Goal: Task Accomplishment & Management: Use online tool/utility

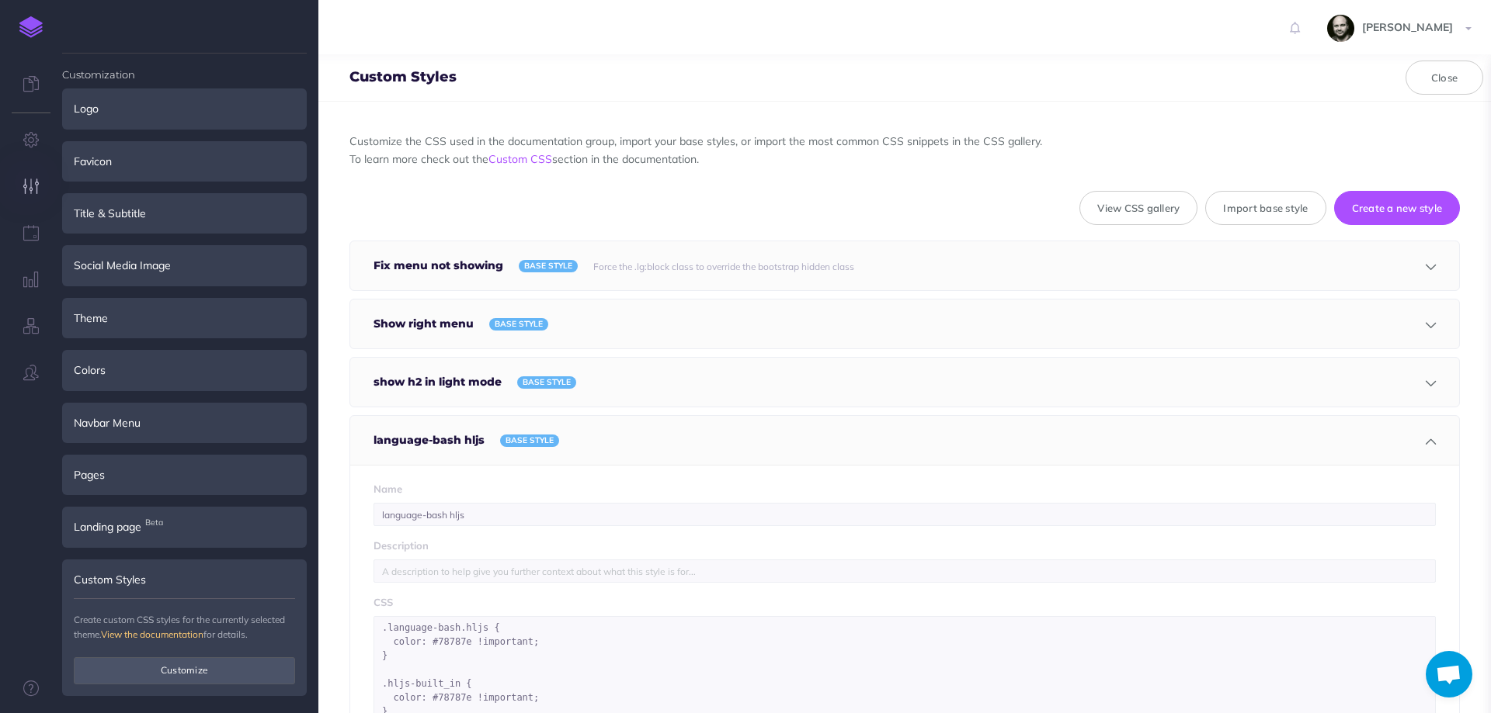
select select "null"
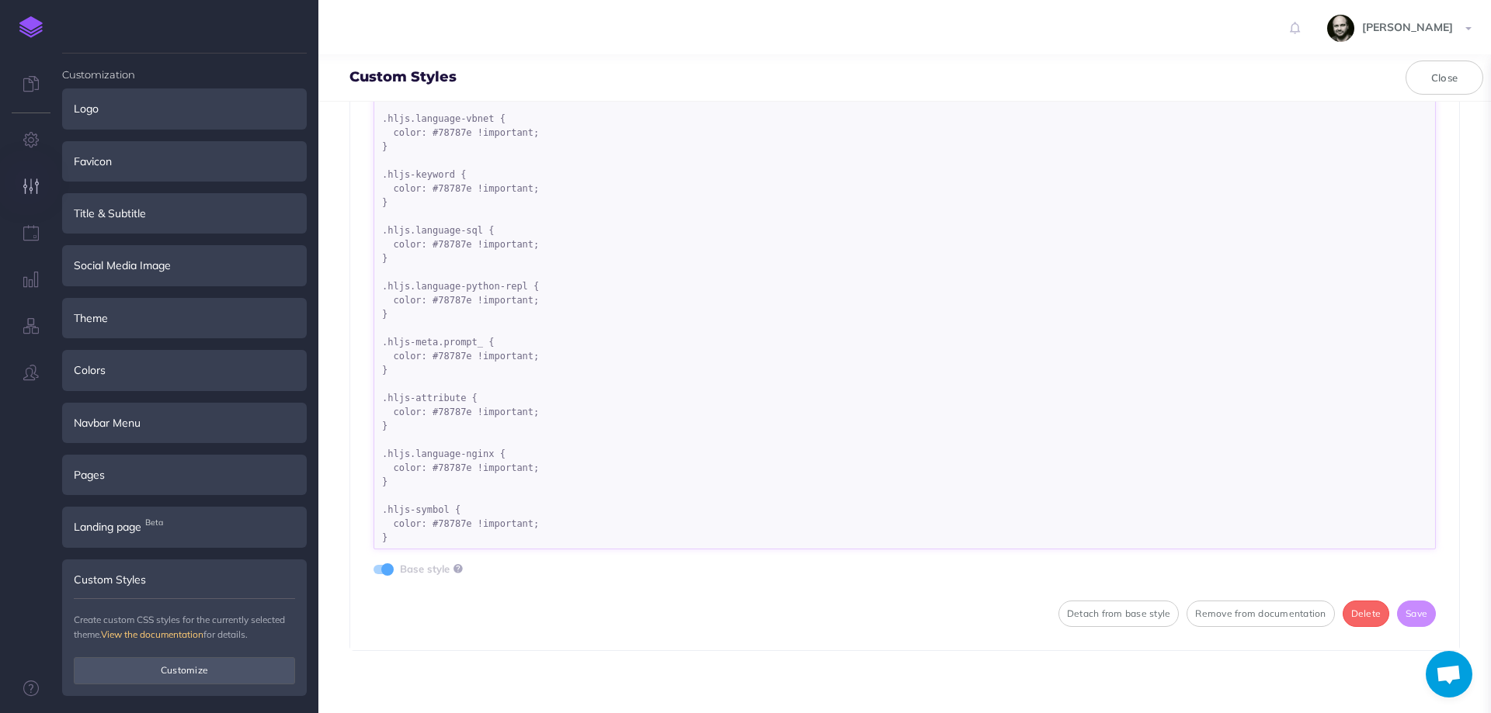
click at [423, 538] on textarea ".language-bash.hljs { color: #78787e !important; } .hljs-built_in { color: #787…" at bounding box center [904, 317] width 1062 height 466
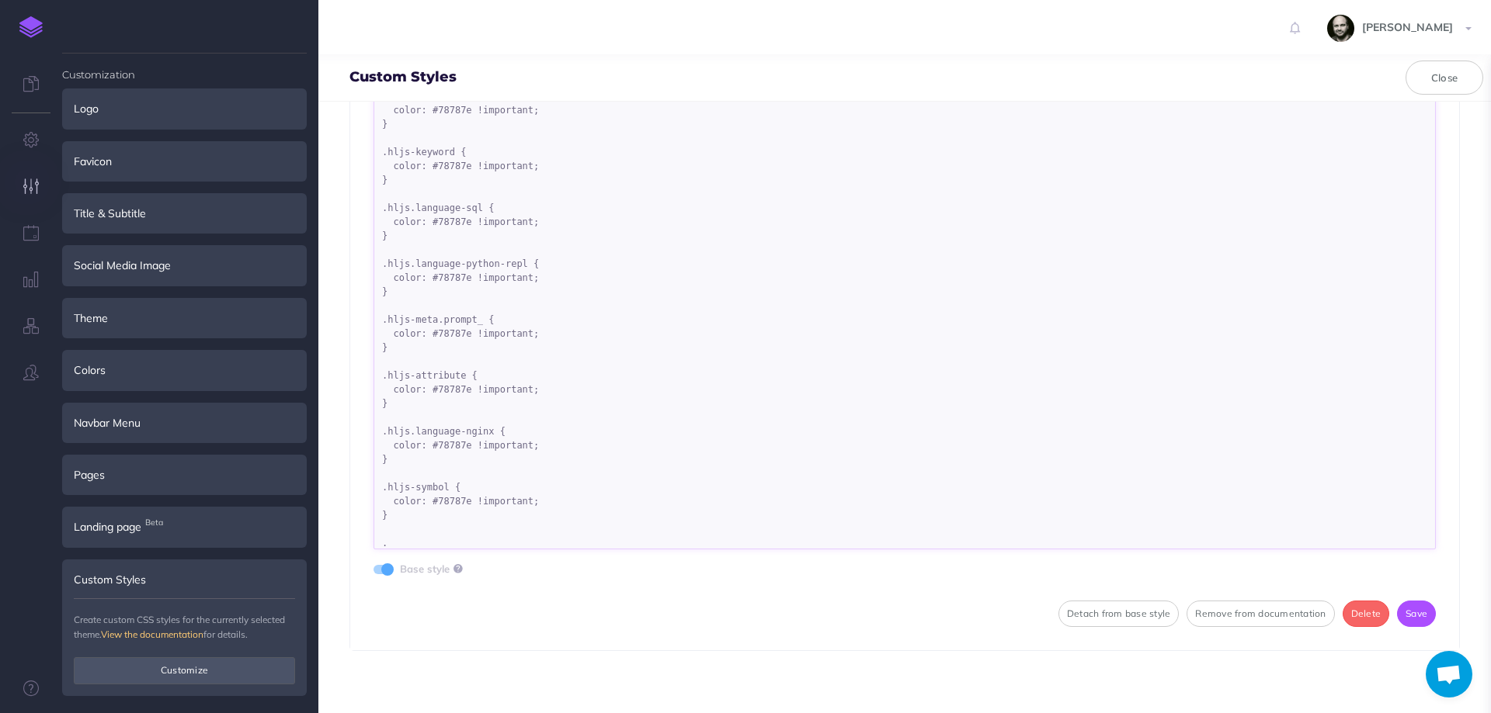
paste textarea "language-python hljs"
click at [467, 534] on textarea ".language-bash.hljs { color: #78787e !important; } .hljs-built_in { color: #787…" at bounding box center [904, 317] width 1062 height 466
drag, startPoint x: 446, startPoint y: 480, endPoint x: 446, endPoint y: 516, distance: 35.7
click at [446, 516] on textarea ".language-bash.hljs { color: #78787e !important; } .hljs-built_in { color: #787…" at bounding box center [904, 317] width 1062 height 466
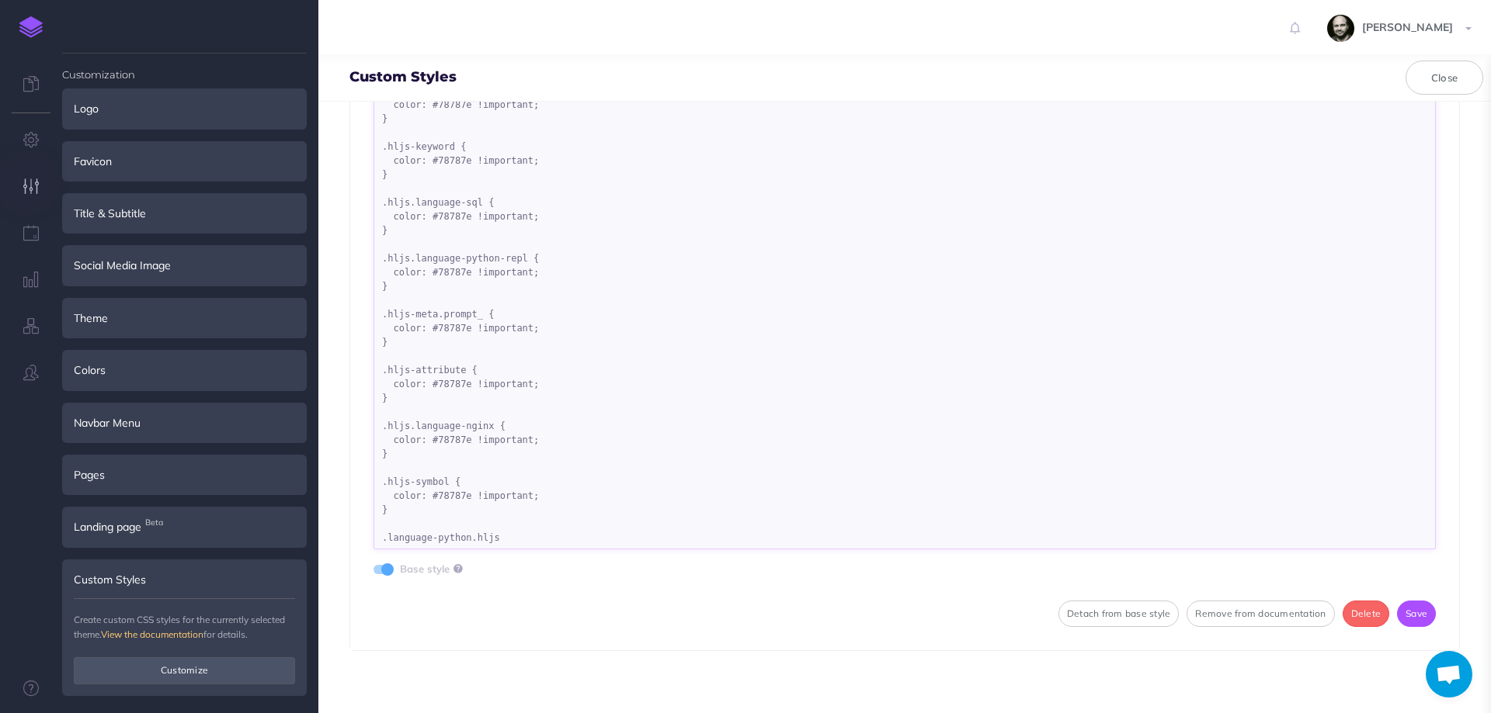
click at [517, 533] on textarea ".language-bash.hljs { color: #78787e !important; } .hljs-built_in { color: #787…" at bounding box center [904, 317] width 1062 height 466
paste textarea "{ color: #78787e !important; }"
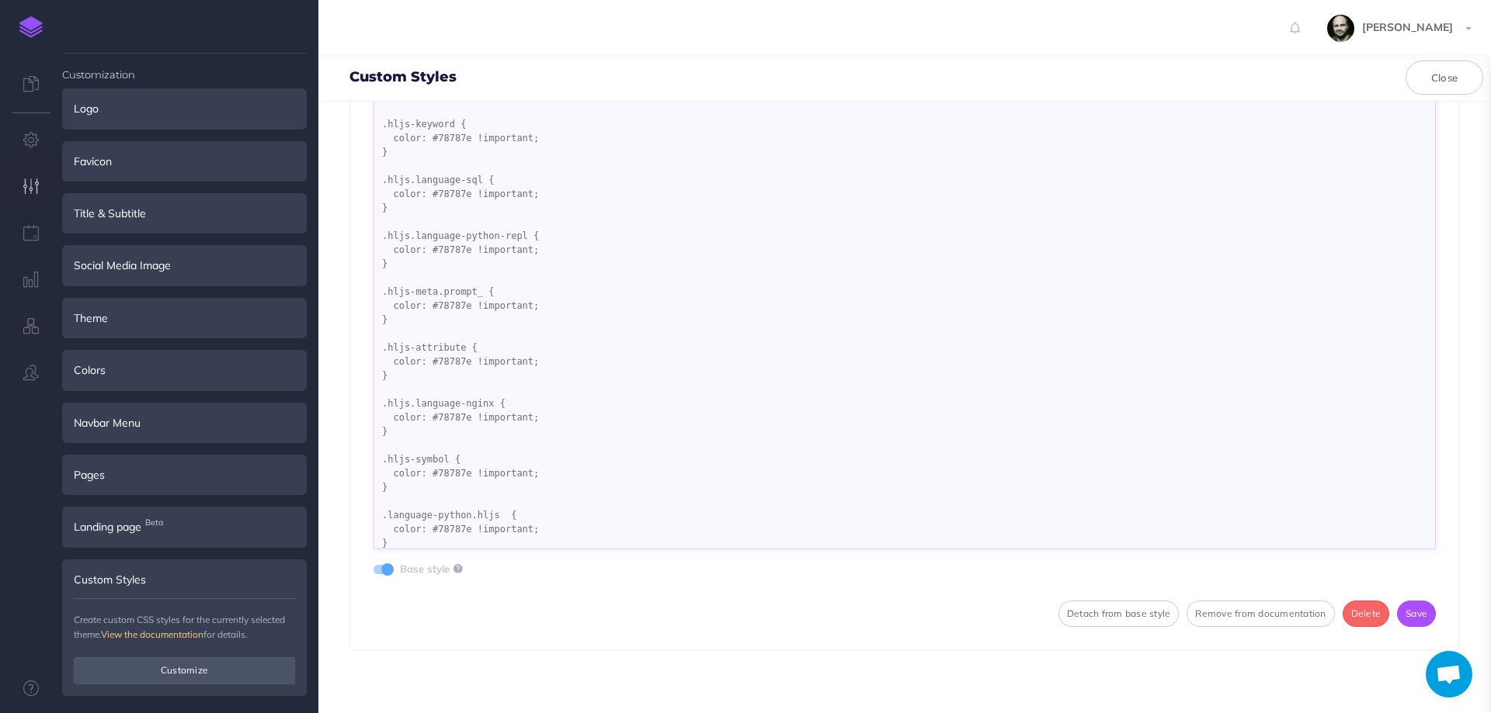
click at [504, 515] on textarea ".language-bash.hljs { color: #78787e !important; } .hljs-built_in { color: #787…" at bounding box center [904, 317] width 1062 height 466
click at [496, 514] on textarea ".language-bash.hljs { color: #78787e !important; } .hljs-built_in { color: #787…" at bounding box center [904, 317] width 1062 height 466
click at [637, 533] on textarea ".language-bash.hljs { color: #78787e !important; } .hljs-built_in { color: #787…" at bounding box center [904, 317] width 1062 height 466
click at [636, 543] on textarea ".language-bash.hljs { color: #78787e !important; } .hljs-built_in { color: #787…" at bounding box center [904, 317] width 1062 height 466
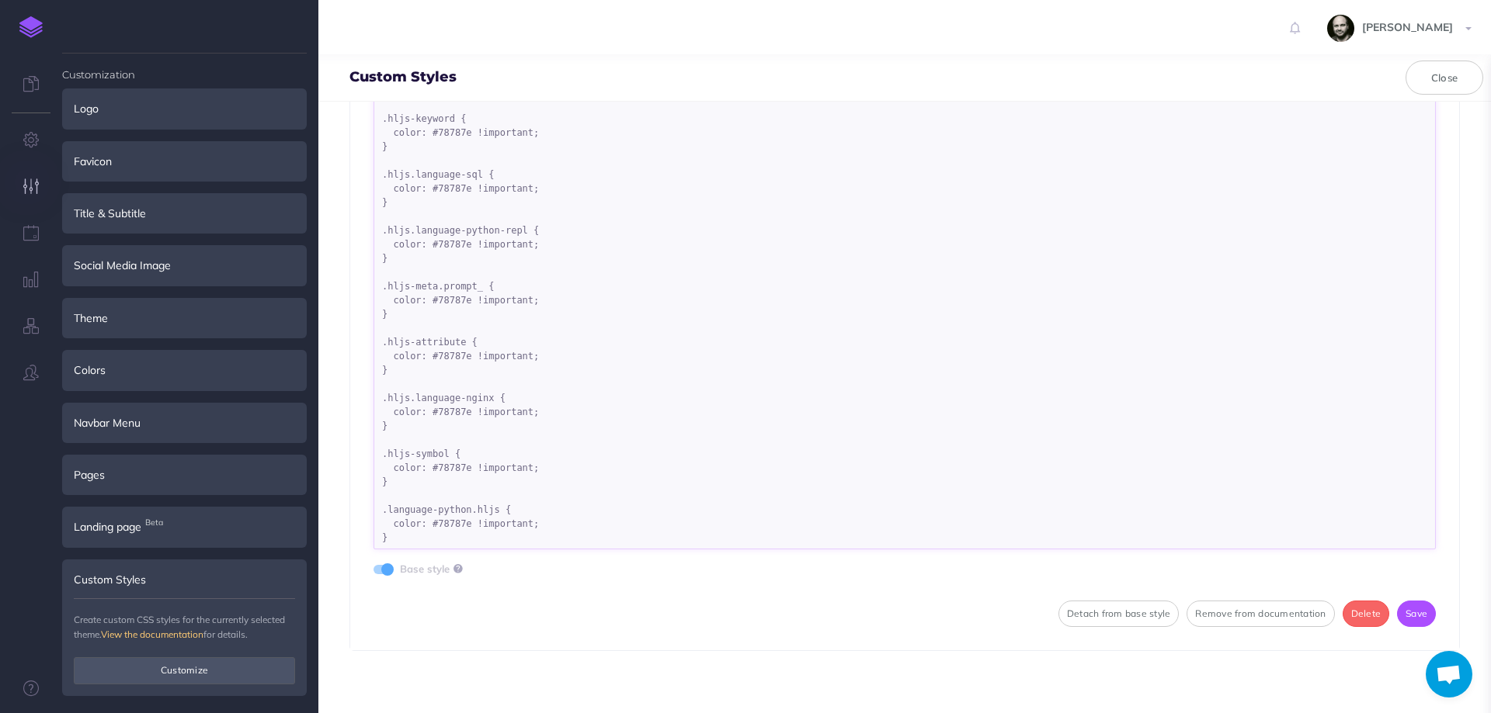
click at [455, 542] on textarea ".language-bash.hljs { color: #78787e !important; } .hljs-built_in { color: #787…" at bounding box center [904, 317] width 1062 height 466
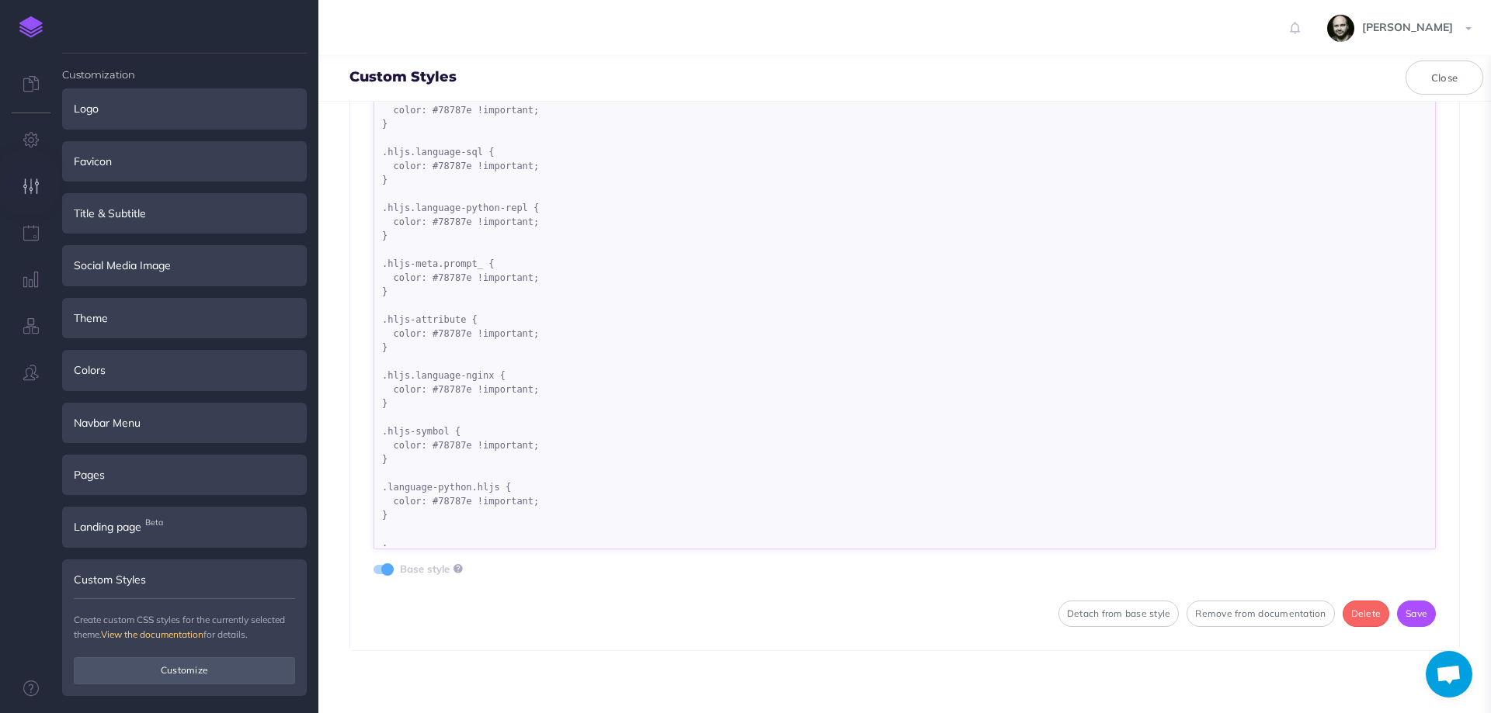
paste textarea "hljs-literal"
drag, startPoint x: 493, startPoint y: 481, endPoint x: 506, endPoint y: 521, distance: 42.5
click at [506, 521] on textarea ".language-bash.hljs { color: #78787e !important; } .hljs-built_in { color: #787…" at bounding box center [904, 317] width 1062 height 466
click at [490, 545] on textarea ".language-bash.hljs { color: #78787e !important; } .hljs-built_in { color: #787…" at bounding box center [904, 317] width 1062 height 466
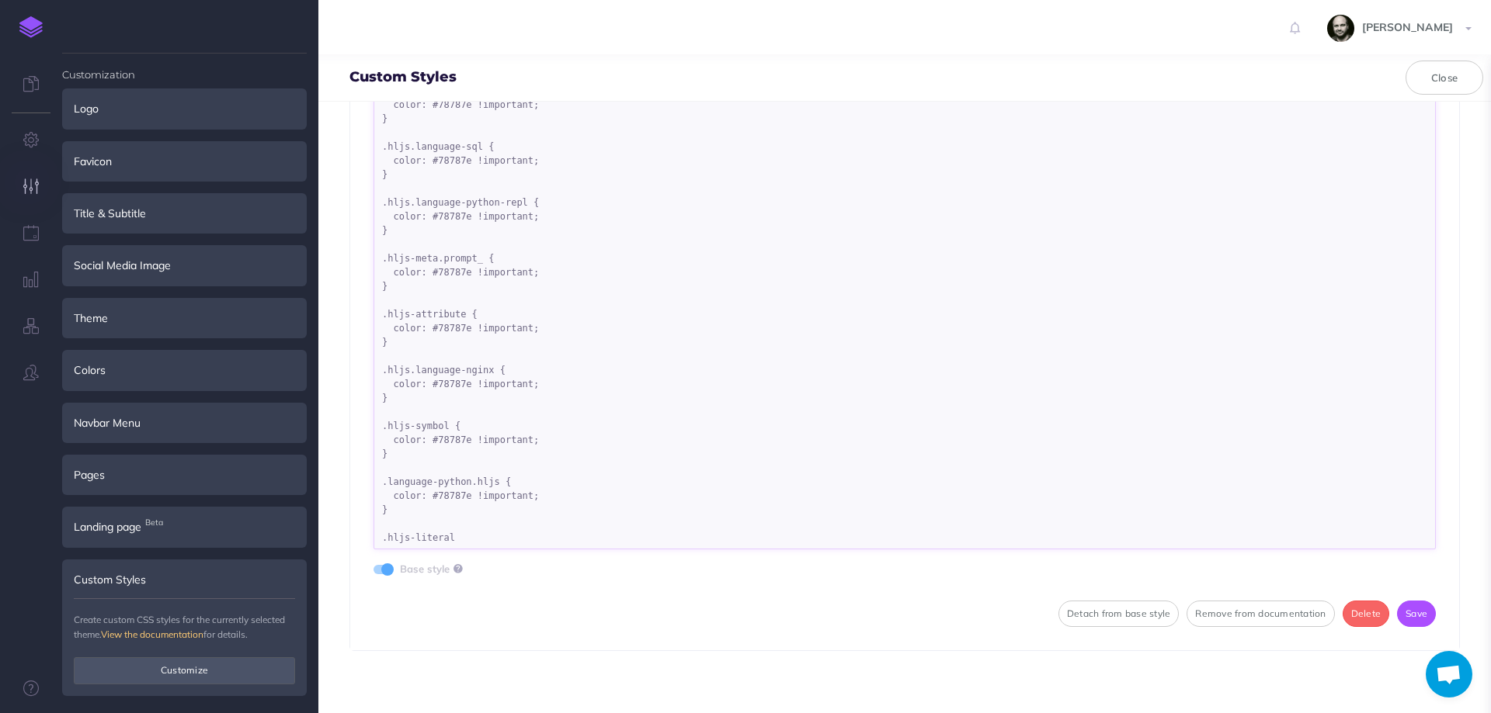
paste textarea "{ color: #78787e !important; }"
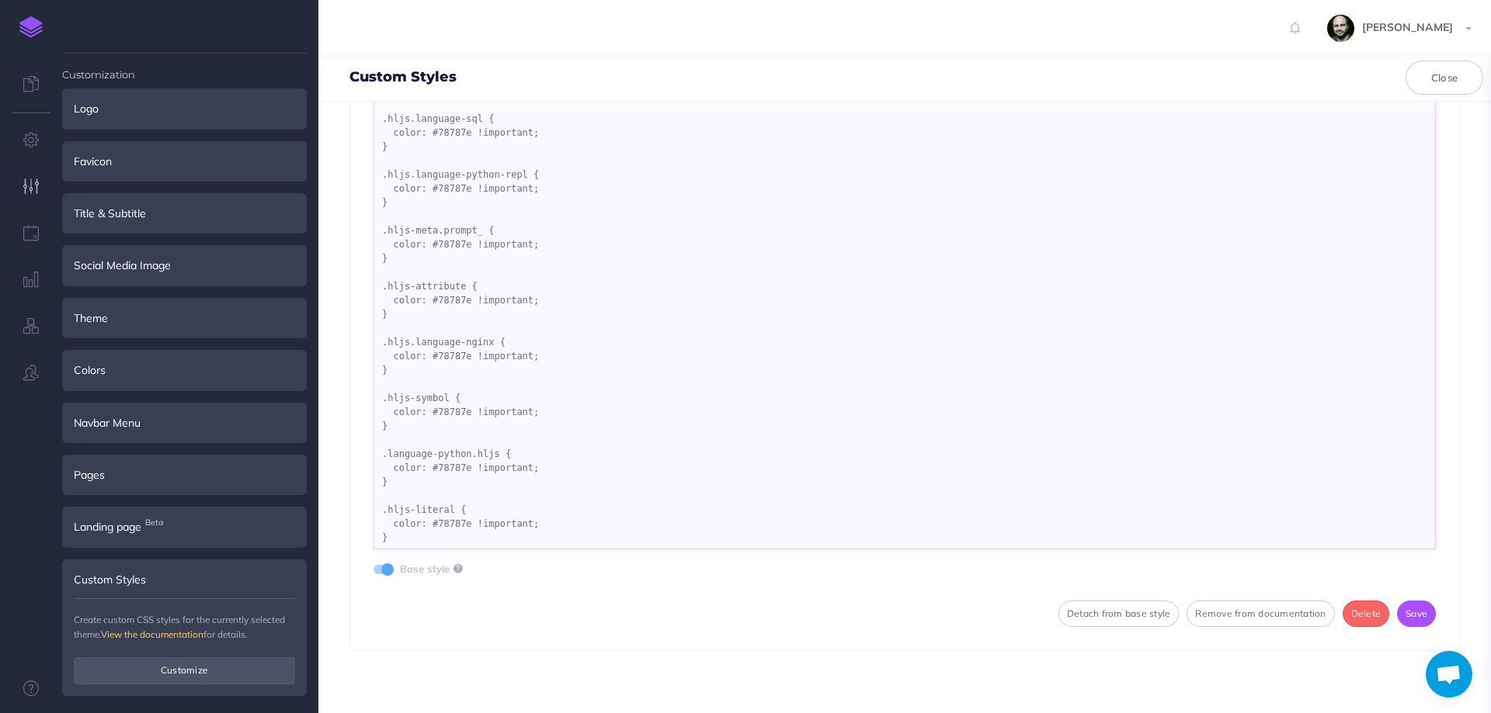
scroll to position [446, 0]
click at [425, 533] on textarea ".language-bash.hljs { color: #78787e !important; } .hljs-built_in { color: #787…" at bounding box center [904, 317] width 1062 height 466
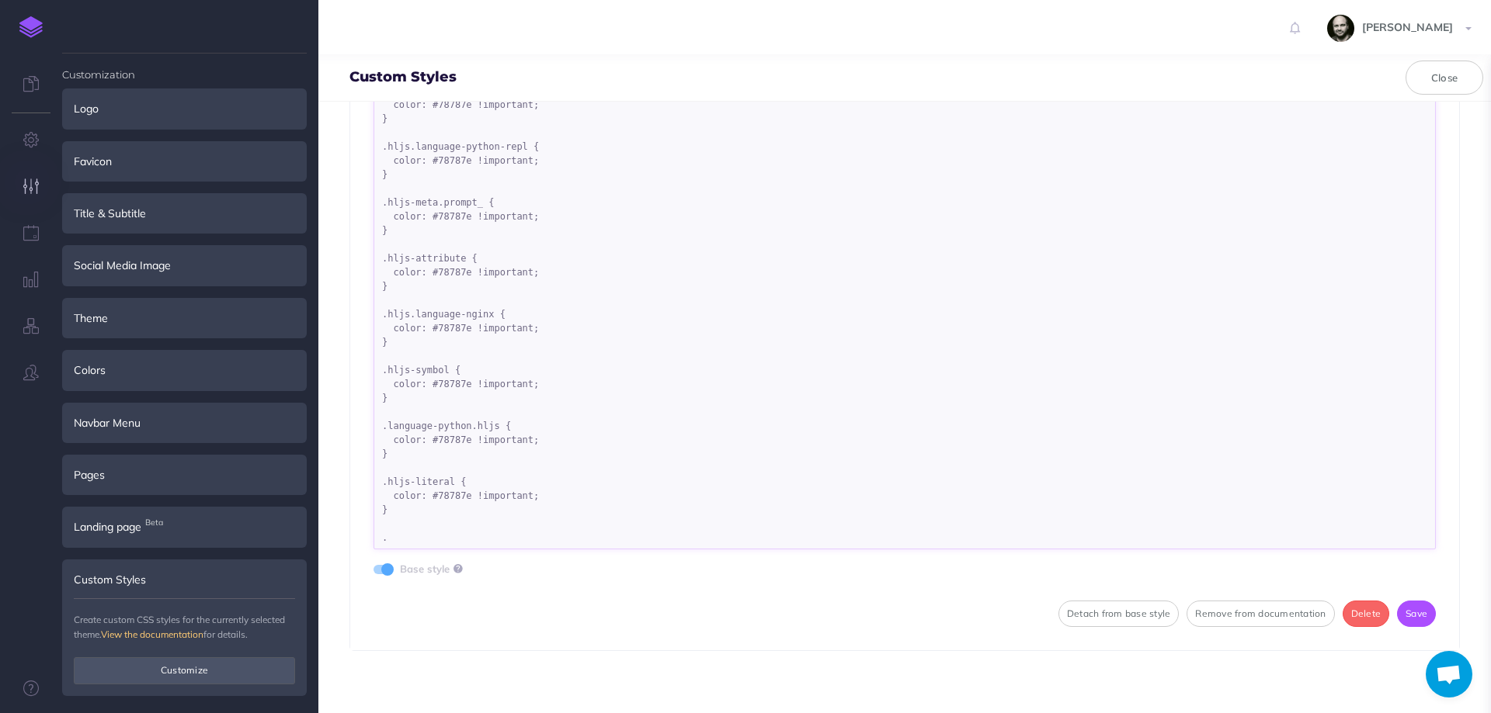
paste textarea "hljs-title function_"
click at [446, 536] on textarea ".language-bash.hljs { color: #78787e !important; } .hljs-built_in { color: #787…" at bounding box center [904, 317] width 1062 height 466
drag, startPoint x: 450, startPoint y: 483, endPoint x: 463, endPoint y: 511, distance: 31.2
click at [463, 511] on textarea ".language-bash.hljs { color: #78787e !important; } .hljs-built_in { color: #787…" at bounding box center [904, 317] width 1062 height 466
click at [505, 539] on textarea ".language-bash.hljs { color: #78787e !important; } .hljs-built_in { color: #787…" at bounding box center [904, 317] width 1062 height 466
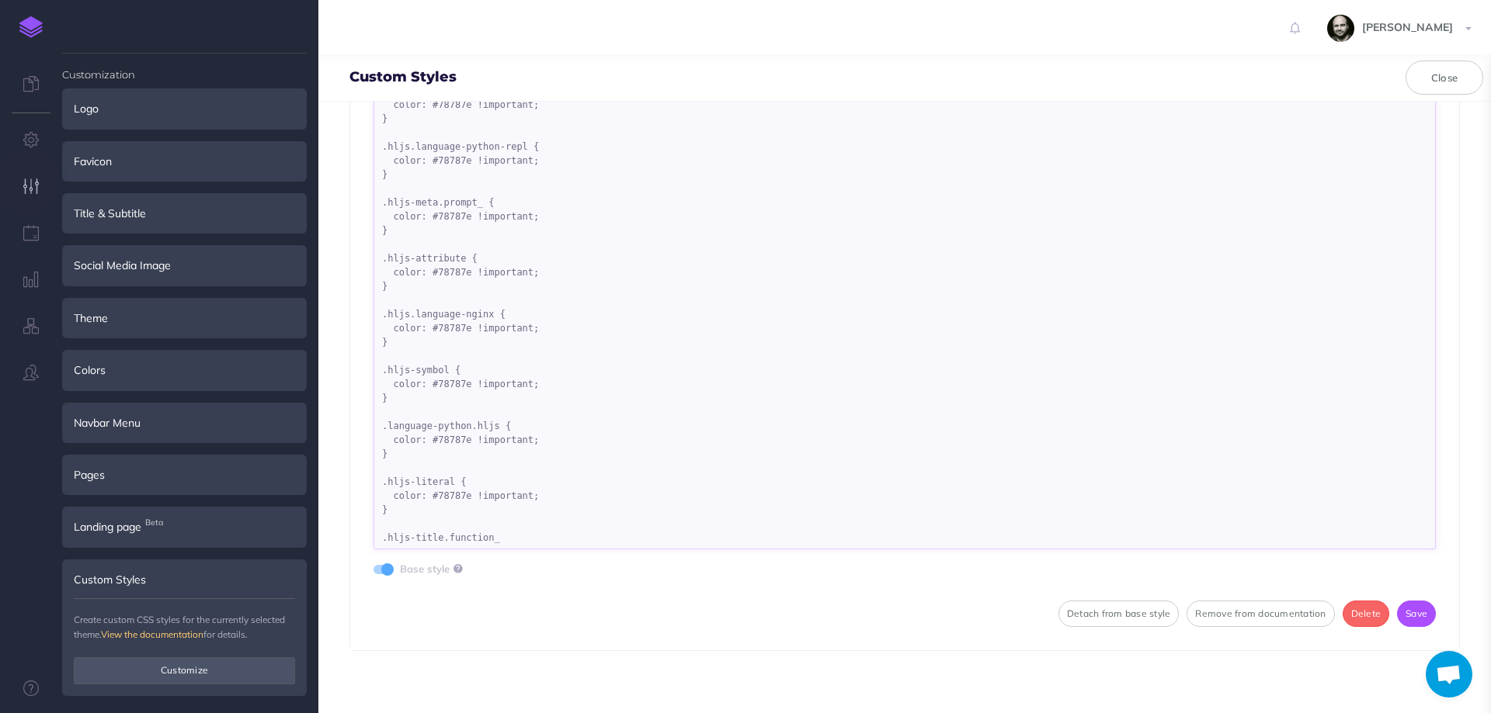
paste textarea "{ color: #78787e !important; }"
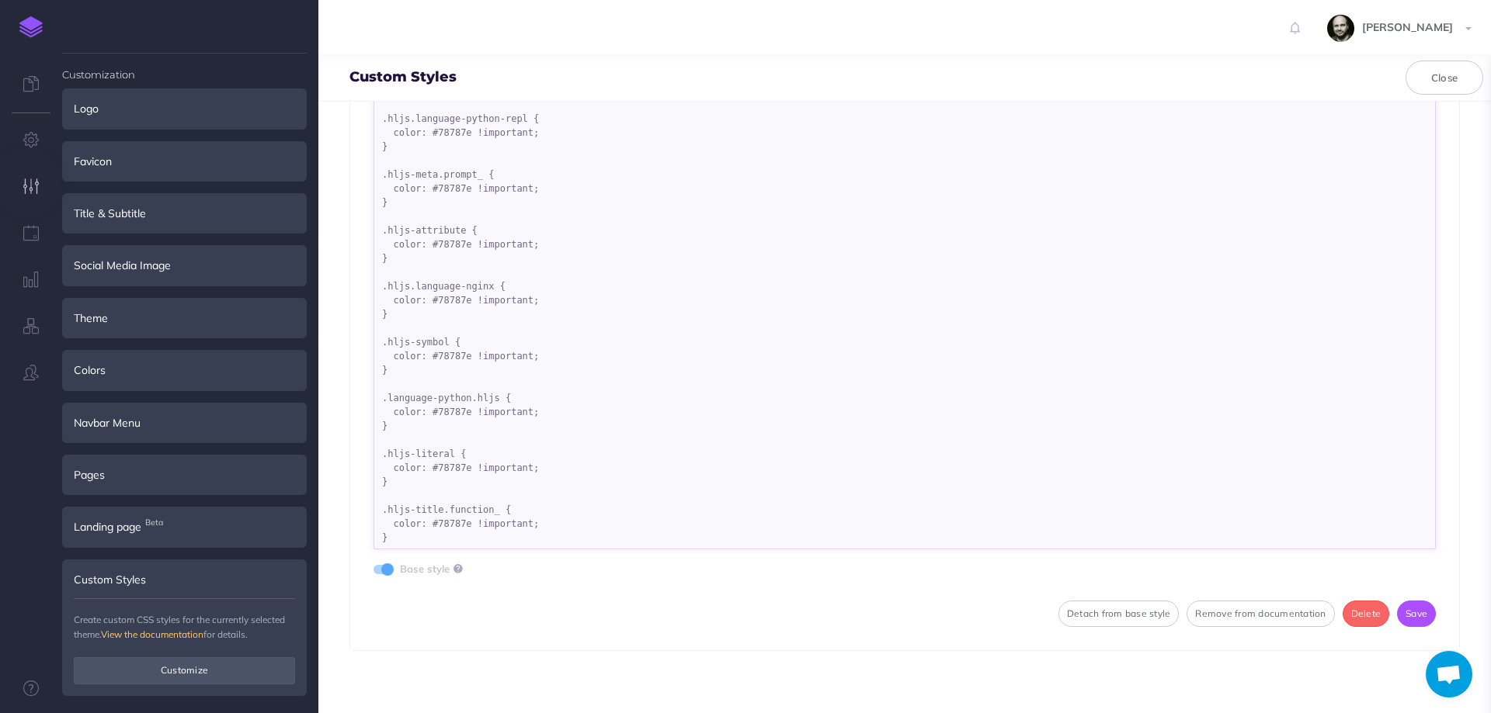
scroll to position [502, 0]
click at [517, 538] on textarea ".language-bash.hljs { color: #78787e !important; } .hljs-built_in { color: #787…" at bounding box center [904, 317] width 1062 height 466
paste textarea "hljs-attr"
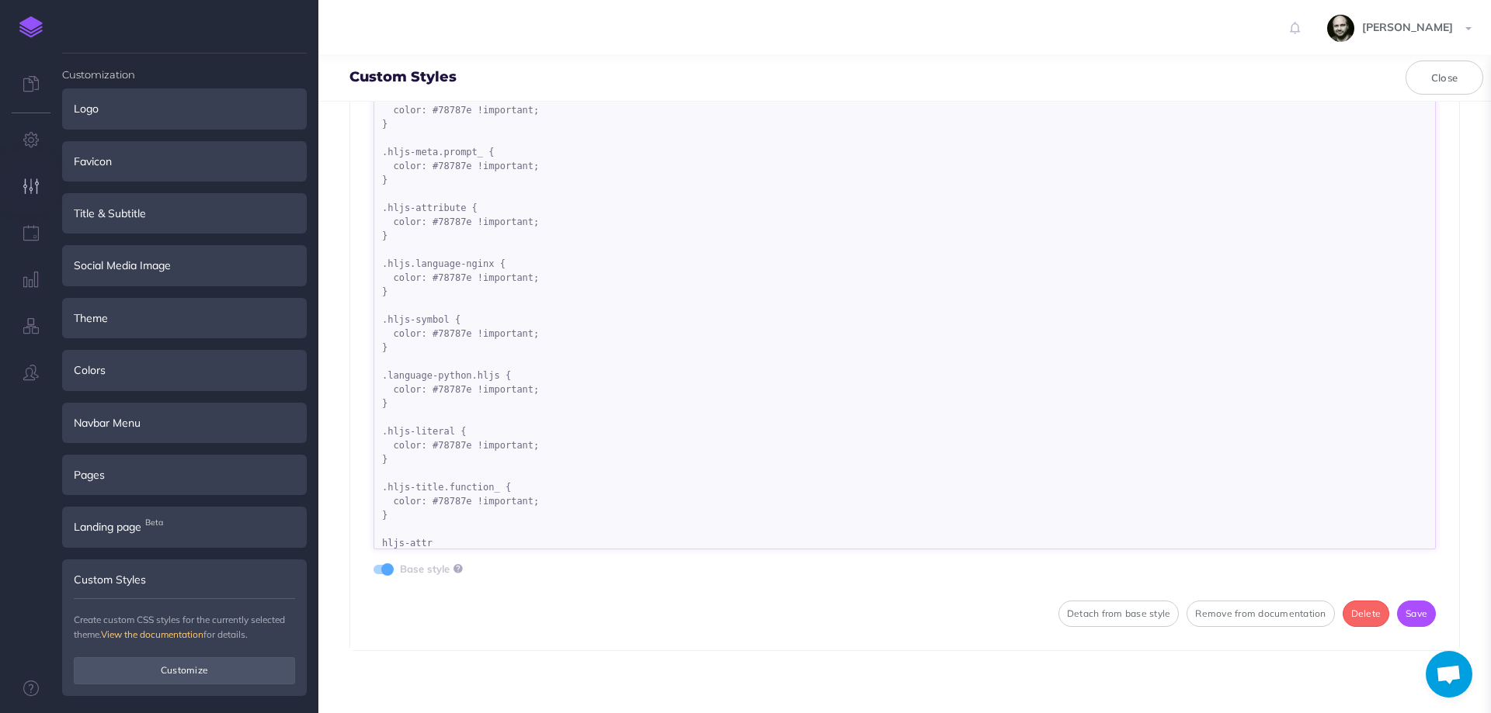
click at [382, 538] on textarea ".language-bash.hljs { color: #78787e !important; } .hljs-built_in { color: #787…" at bounding box center [904, 317] width 1062 height 466
click at [536, 541] on textarea ".language-bash.hljs { color: #78787e !important; } .hljs-built_in { color: #787…" at bounding box center [904, 317] width 1062 height 466
drag, startPoint x: 467, startPoint y: 439, endPoint x: 450, endPoint y: 410, distance: 33.8
click at [450, 410] on textarea ".language-bash.hljs { color: #78787e !important; } .hljs-built_in { color: #787…" at bounding box center [904, 317] width 1062 height 466
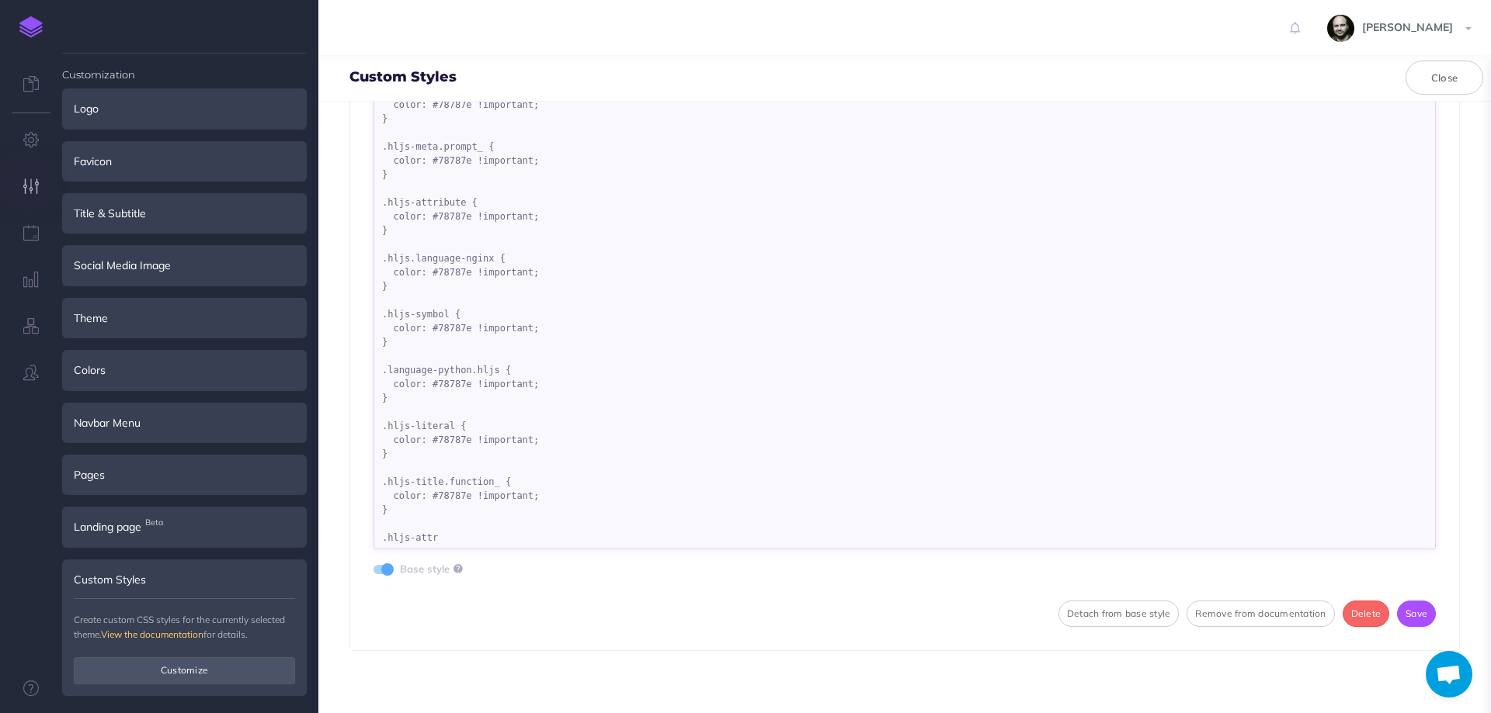
click at [458, 526] on textarea ".language-bash.hljs { color: #78787e !important; } .hljs-built_in { color: #787…" at bounding box center [904, 317] width 1062 height 466
paste textarea "{ color: #78787e !important; }"
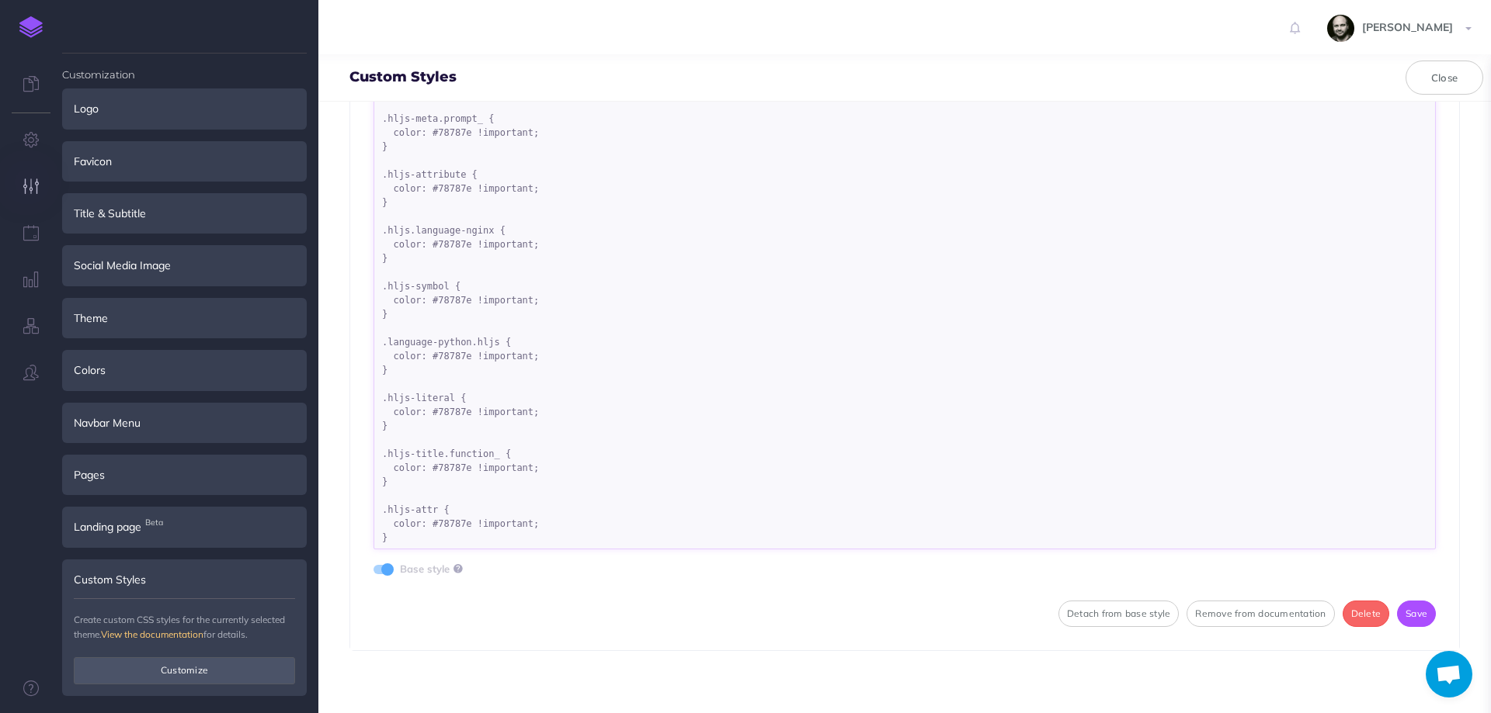
scroll to position [572, 0]
click at [436, 515] on textarea ".language-bash.hljs { color: #78787e !important; } .hljs-built_in { color: #787…" at bounding box center [904, 317] width 1062 height 466
click at [431, 524] on textarea ".language-bash.hljs { color: #78787e !important; } .hljs-built_in { color: #787…" at bounding box center [904, 317] width 1062 height 466
click at [425, 532] on textarea ".language-bash.hljs { color: #78787e !important; } .hljs-built_in { color: #787…" at bounding box center [904, 317] width 1062 height 466
click at [444, 527] on textarea ".language-bash.hljs { color: #78787e !important; } .hljs-built_in { color: #787…" at bounding box center [904, 317] width 1062 height 466
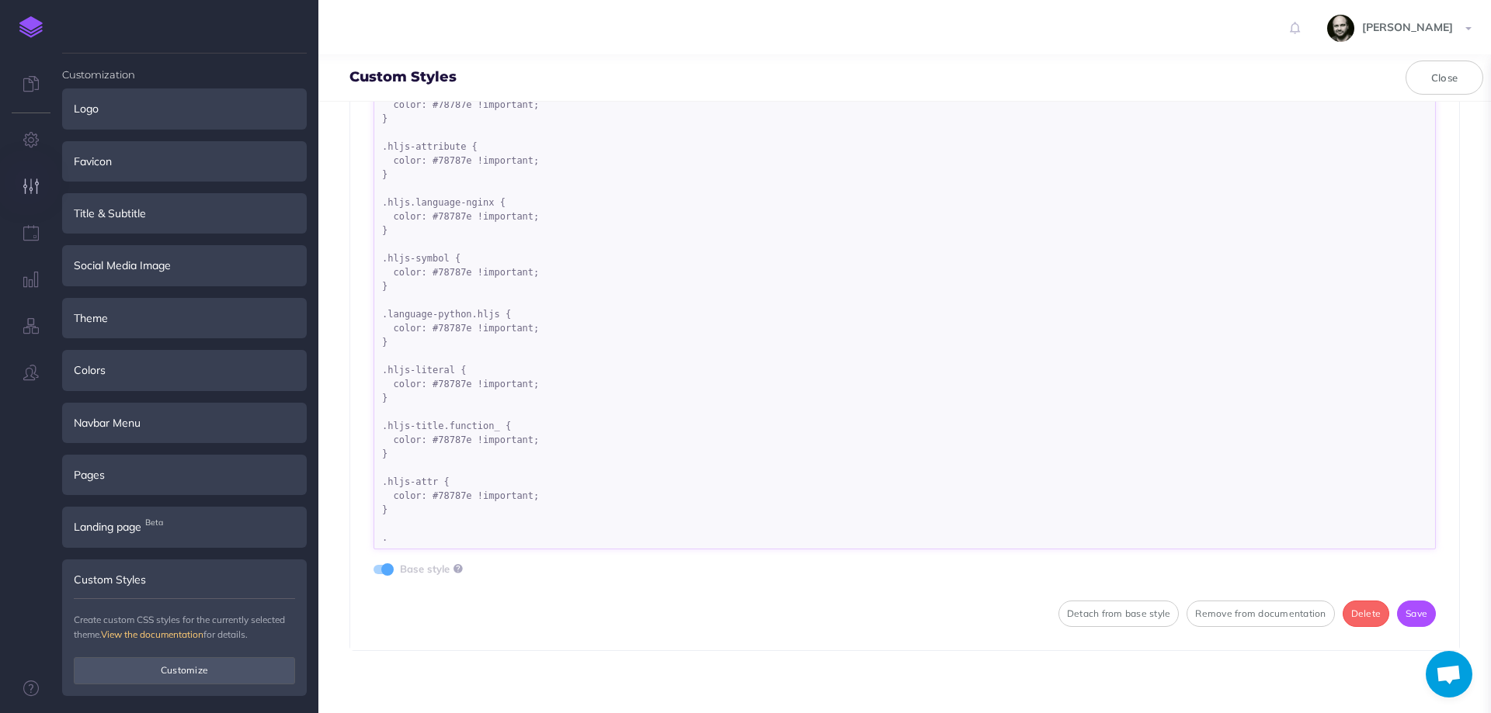
paste textarea "hljs-punctuation"
drag, startPoint x: 436, startPoint y: 474, endPoint x: 449, endPoint y: 500, distance: 28.8
click at [449, 500] on textarea ".language-bash.hljs { color: #78787e !important; } .hljs-built_in { color: #787…" at bounding box center [904, 317] width 1062 height 466
click at [493, 534] on textarea ".language-bash.hljs { color: #78787e !important; } .hljs-built_in { color: #787…" at bounding box center [904, 317] width 1062 height 466
paste textarea "{ color: #78787e !important; }"
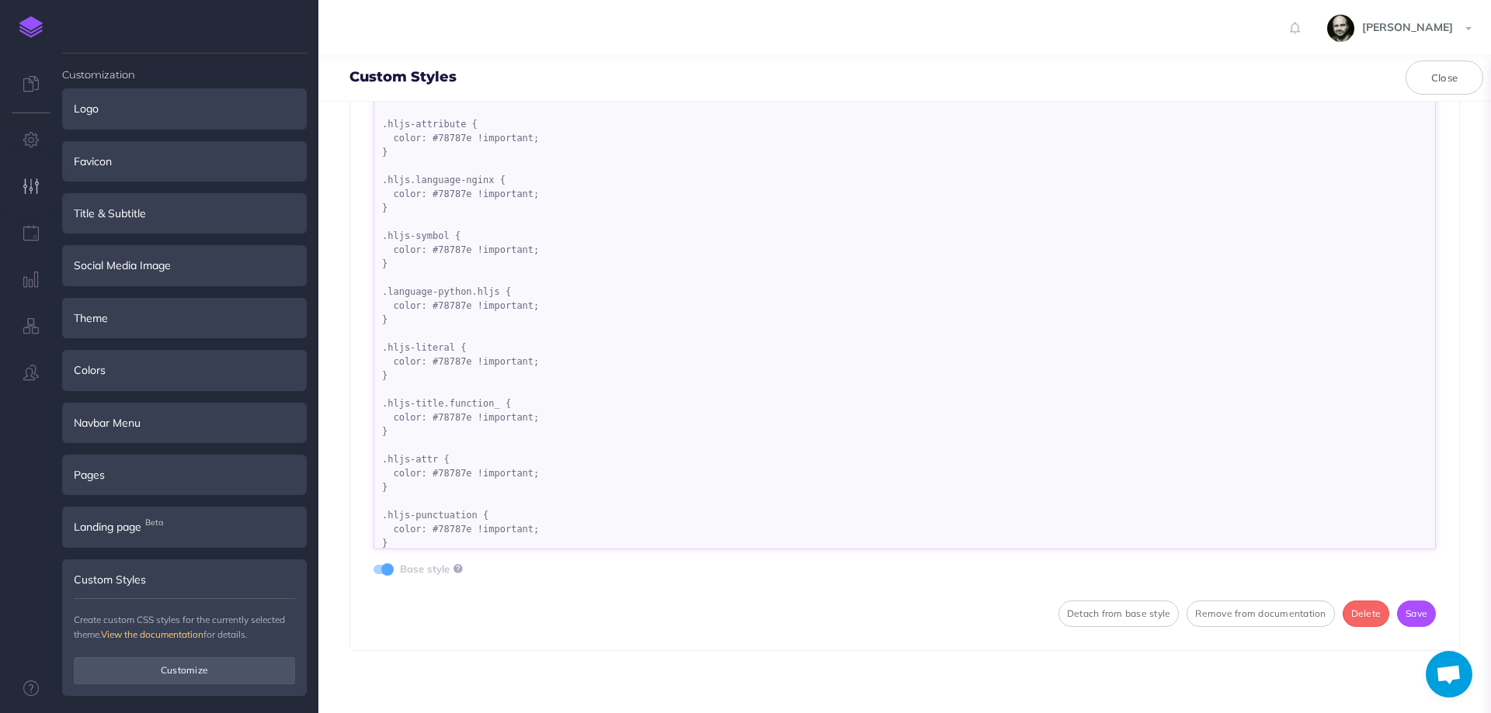
scroll to position [600, 0]
click at [1405, 608] on button "Save" at bounding box center [1416, 614] width 39 height 26
click at [724, 603] on div "Detach from base style Remove from documentation Delete Save" at bounding box center [904, 614] width 1062 height 26
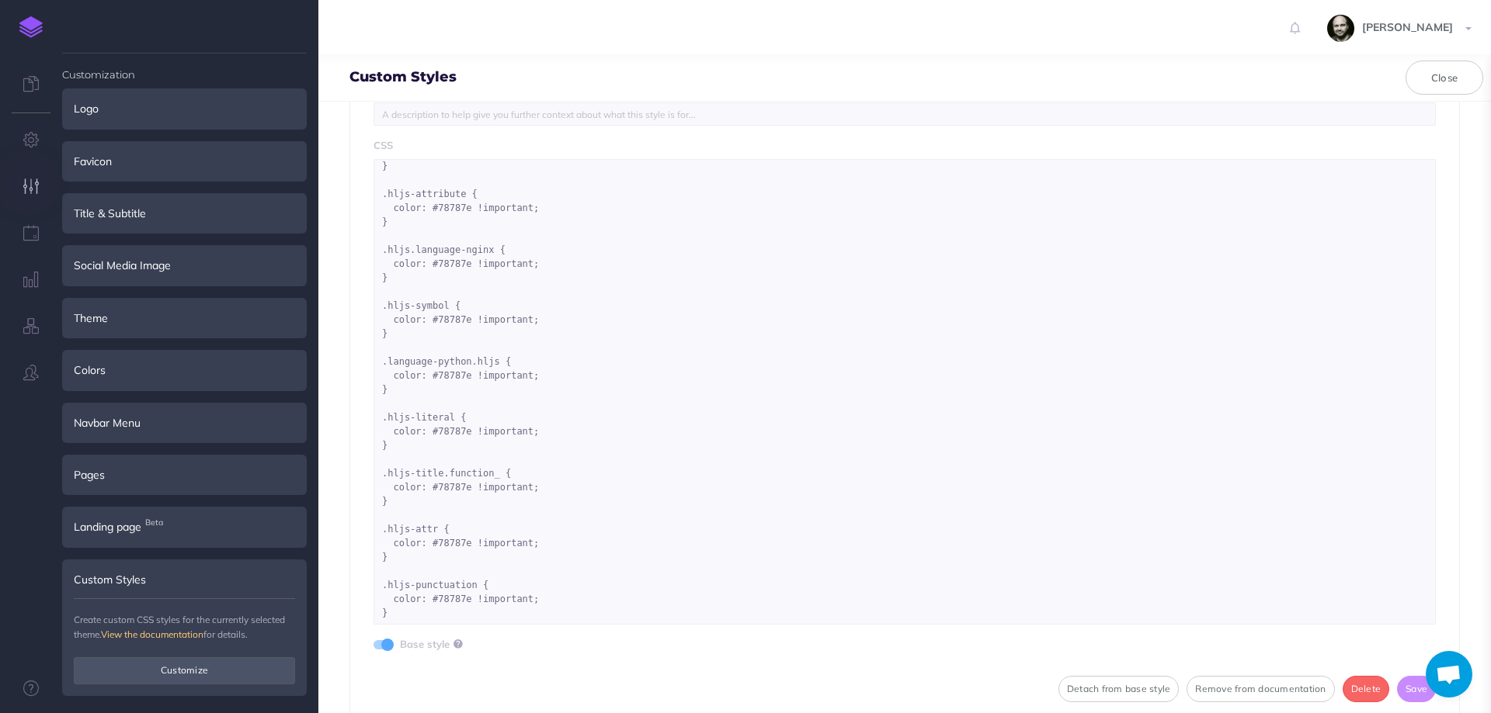
scroll to position [533, 0]
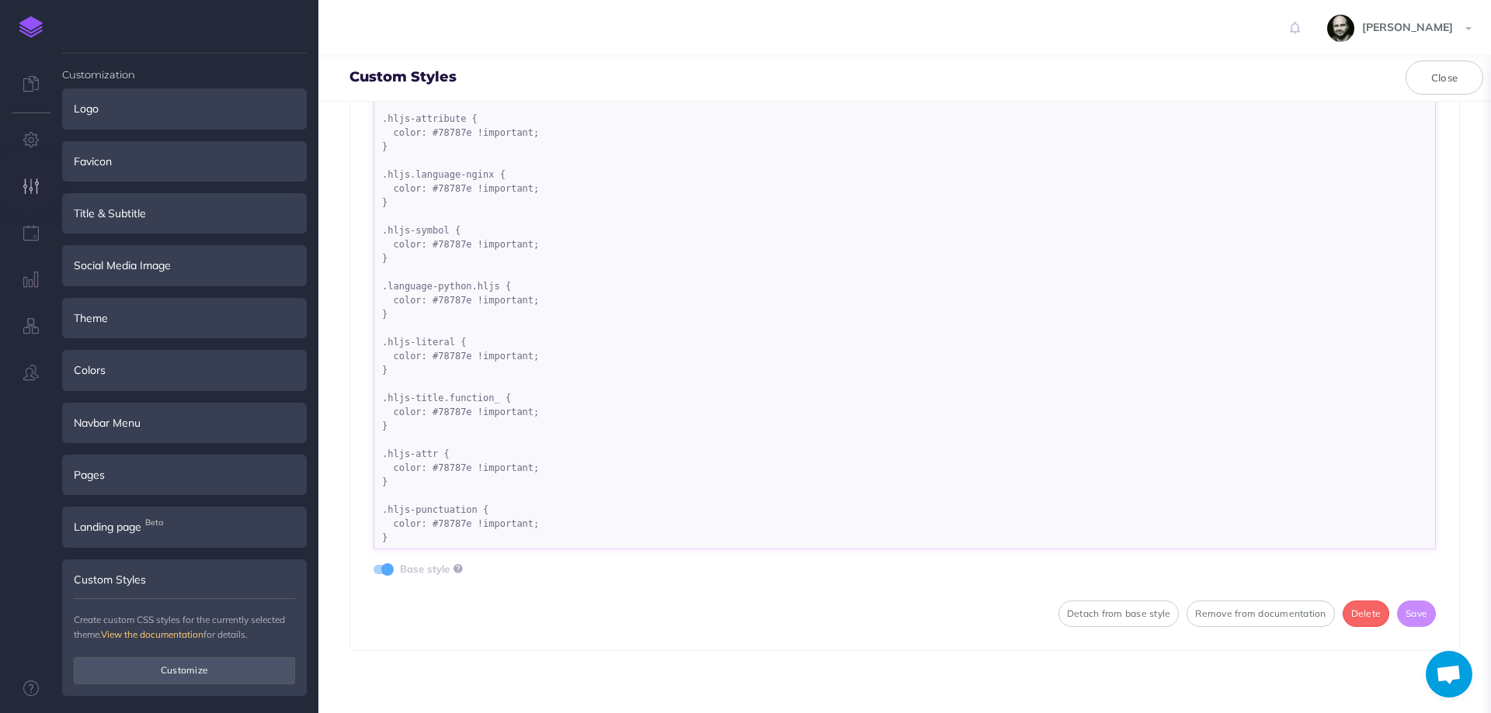
click at [456, 523] on textarea ".language-bash.hljs { color: #78787e !important; } .hljs-built_in { color: #787…" at bounding box center [904, 317] width 1062 height 466
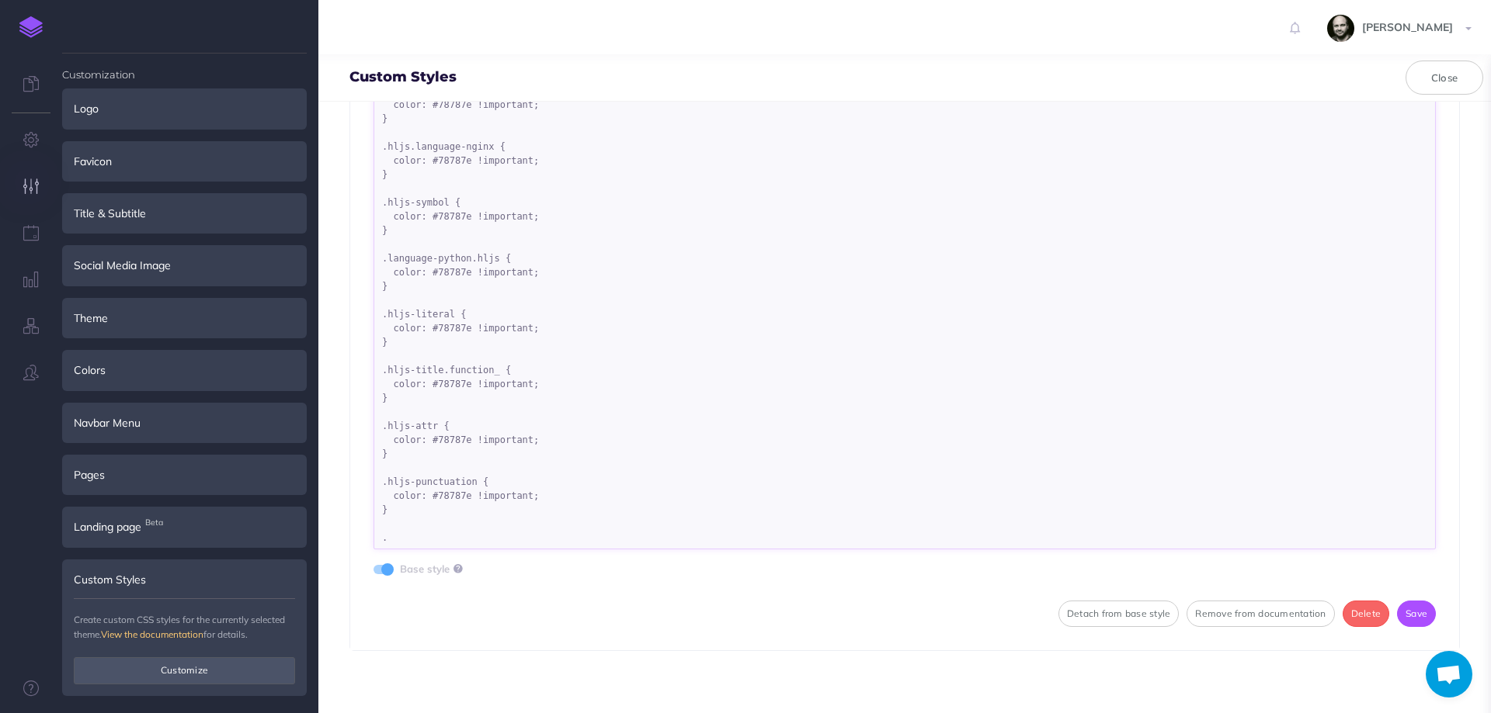
paste textarea "hljs language-lua"
click at [412, 526] on textarea ".language-bash.hljs { color: #78787e !important; } .hljs-built_in { color: #787…" at bounding box center [904, 317] width 1062 height 466
drag, startPoint x: 474, startPoint y: 467, endPoint x: 495, endPoint y: 495, distance: 34.5
click at [495, 495] on textarea ".language-bash.hljs { color: #78787e !important; } .hljs-built_in { color: #787…" at bounding box center [904, 317] width 1062 height 466
click at [483, 524] on textarea ".language-bash.hljs { color: #78787e !important; } .hljs-built_in { color: #787…" at bounding box center [904, 317] width 1062 height 466
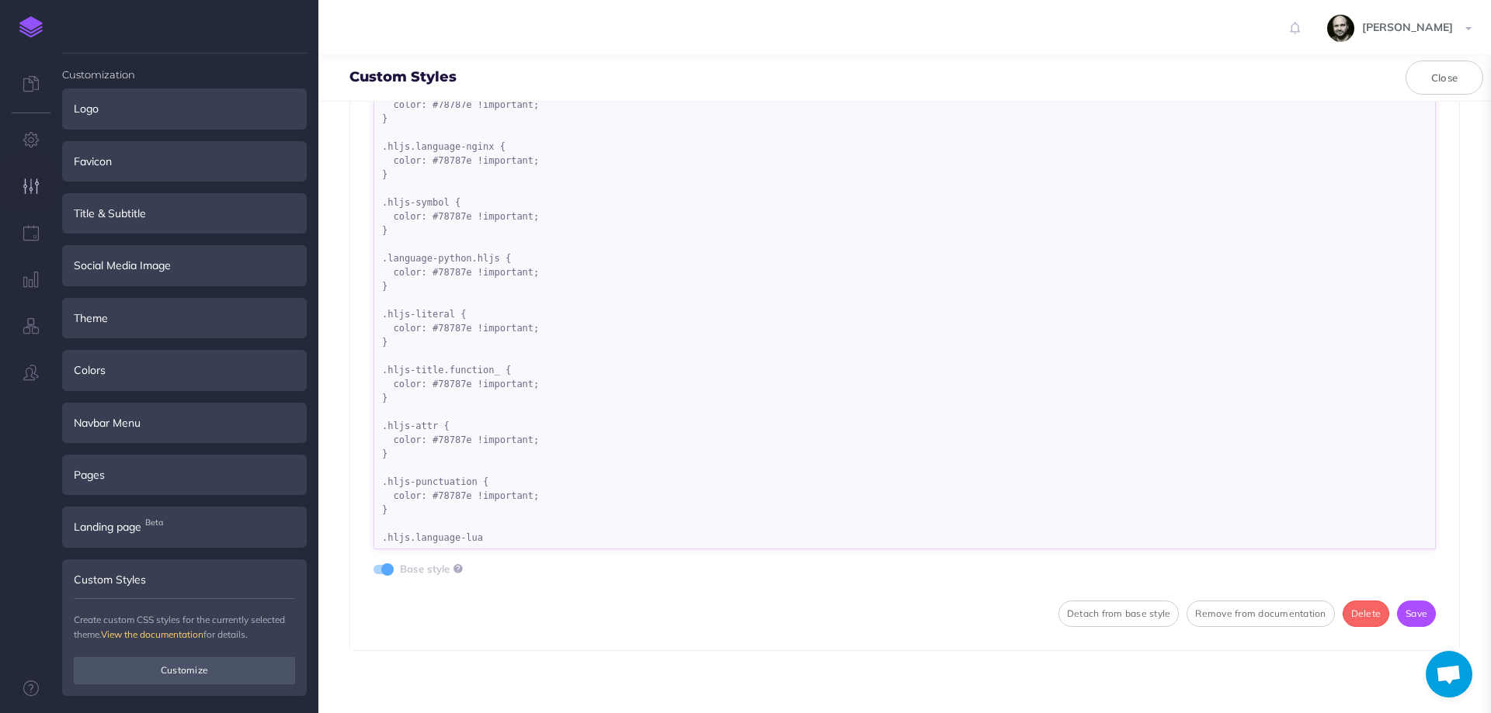
paste textarea "{ color: #78787e !important; }"
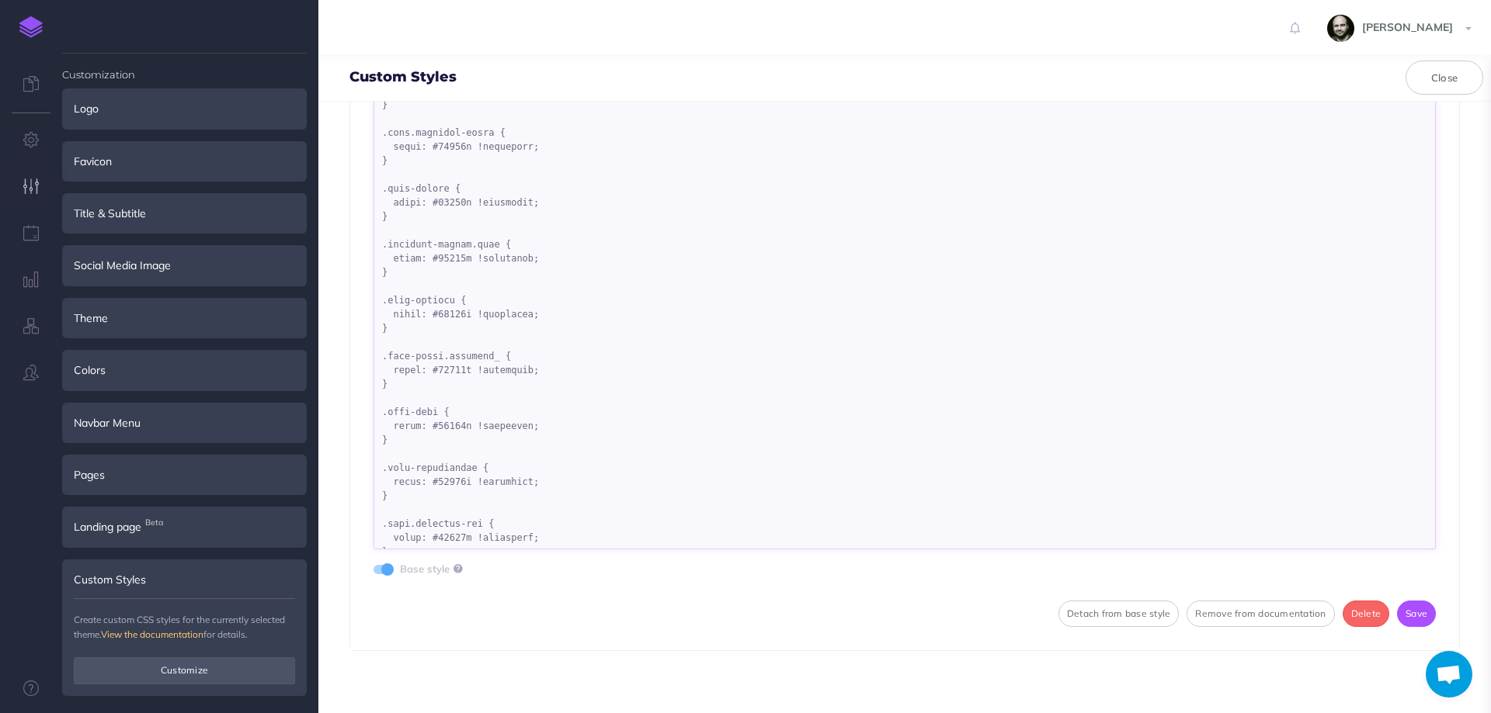
scroll to position [642, 0]
type textarea ".language-bash.hljs { color: #78787e !important; } .hljs-built_in { color: #787…"
click at [1414, 614] on button "Save" at bounding box center [1416, 614] width 39 height 26
